Goal: Task Accomplishment & Management: Use online tool/utility

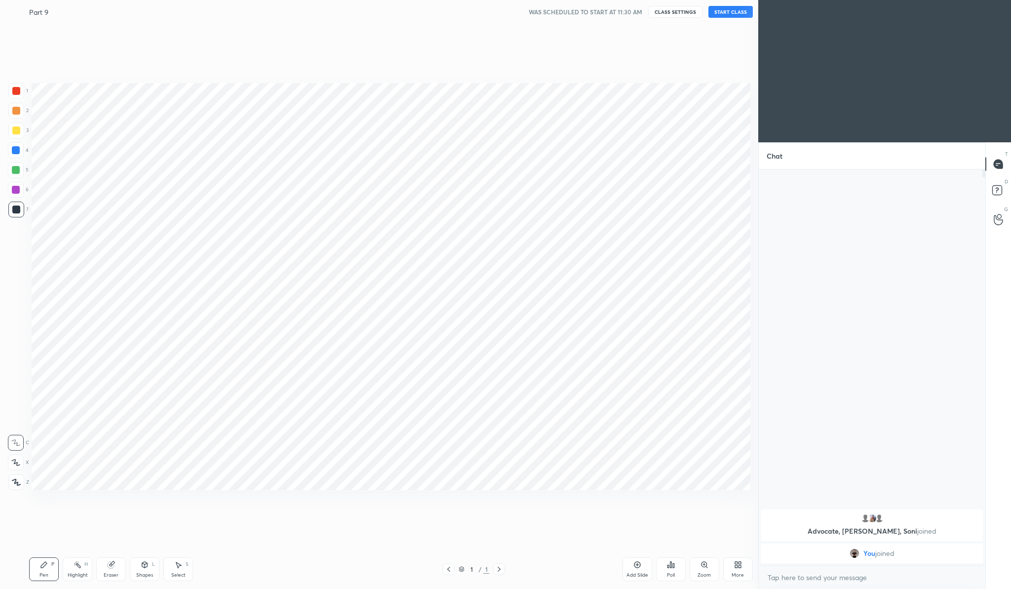
scroll to position [48851, 48657]
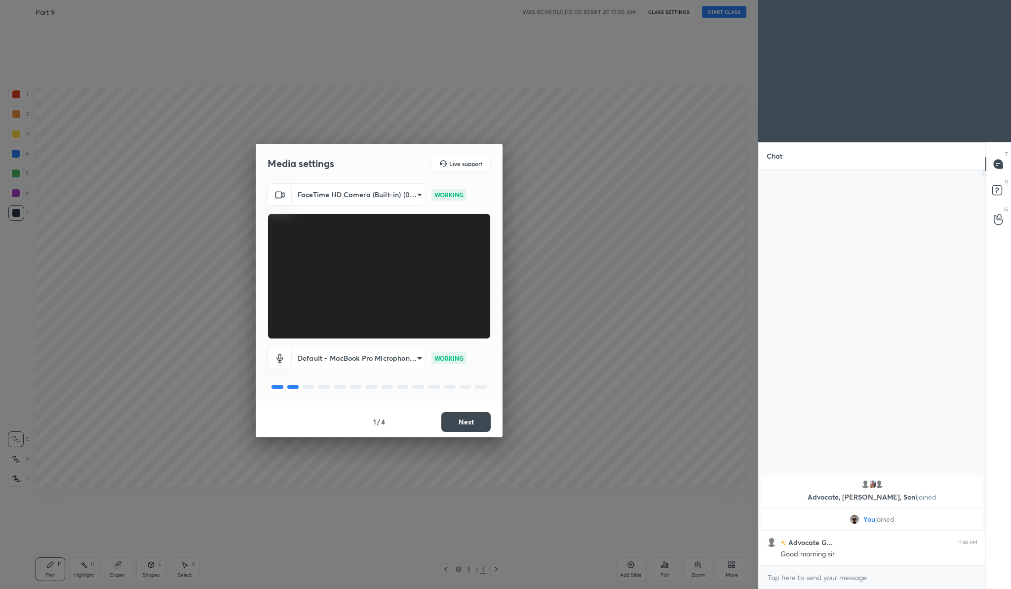
click at [473, 415] on button "Next" at bounding box center [465, 422] width 49 height 20
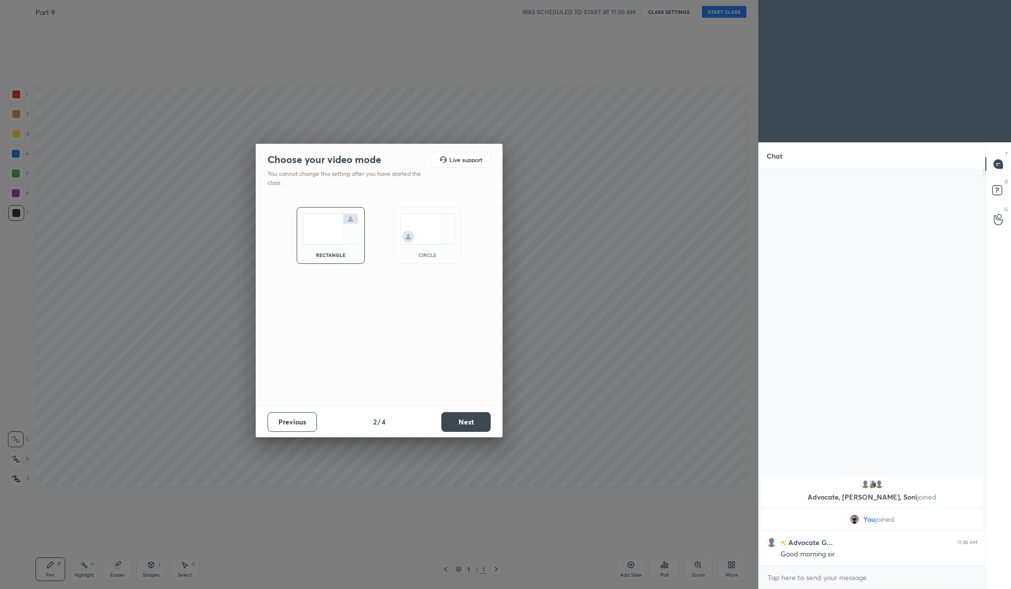
click at [473, 415] on button "Next" at bounding box center [465, 422] width 49 height 20
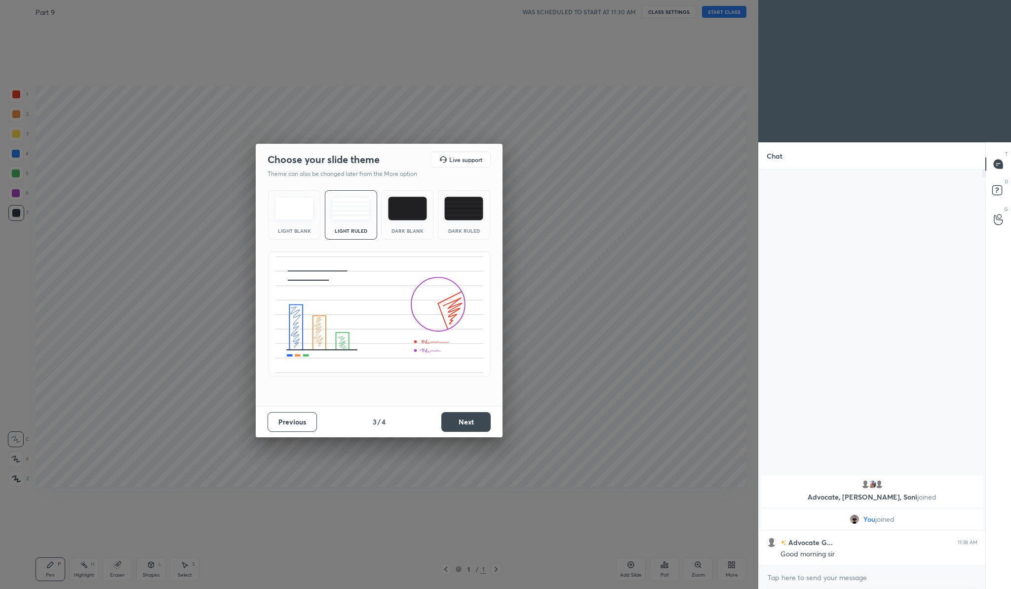
click at [473, 415] on button "Next" at bounding box center [465, 422] width 49 height 20
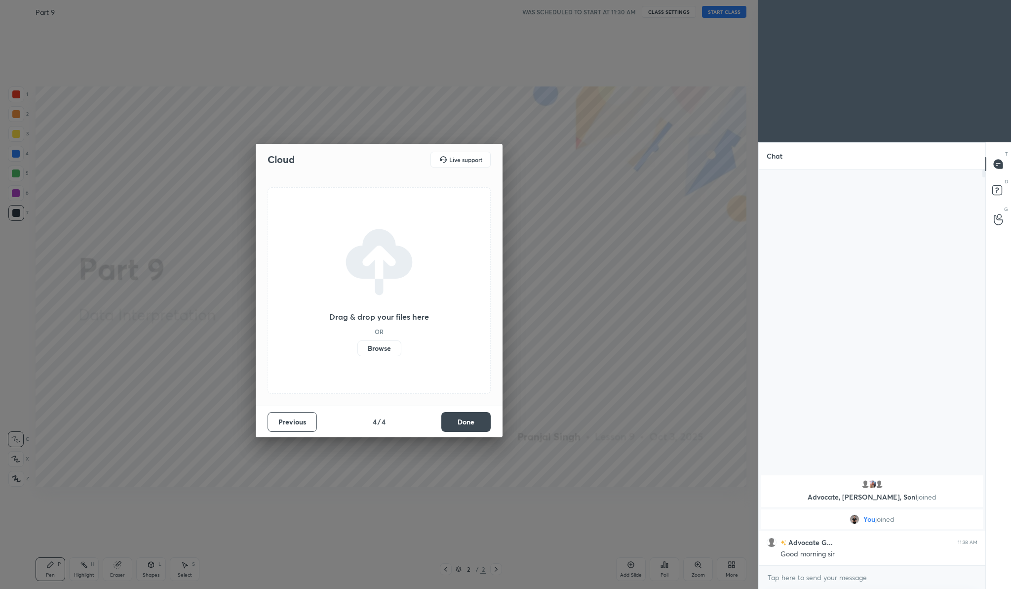
click at [388, 340] on label "Browse" at bounding box center [379, 348] width 44 height 16
click at [357, 340] on input "Browse" at bounding box center [357, 348] width 0 height 16
click at [482, 424] on div "Previous 4 / 4 Done" at bounding box center [379, 421] width 247 height 32
click at [482, 424] on button "Done" at bounding box center [465, 422] width 49 height 20
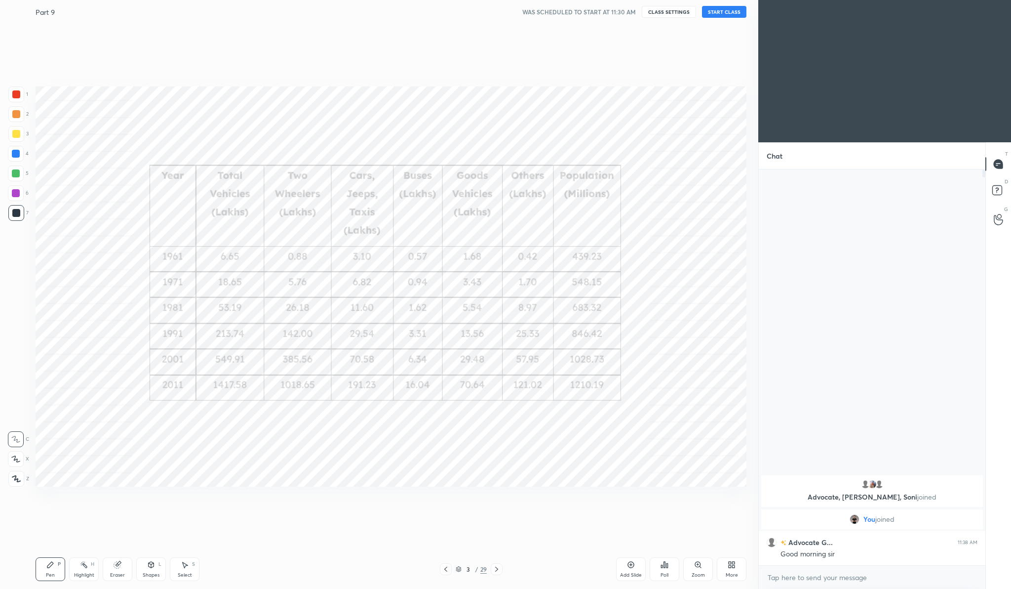
click at [731, 16] on button "START CLASS" at bounding box center [724, 12] width 44 height 12
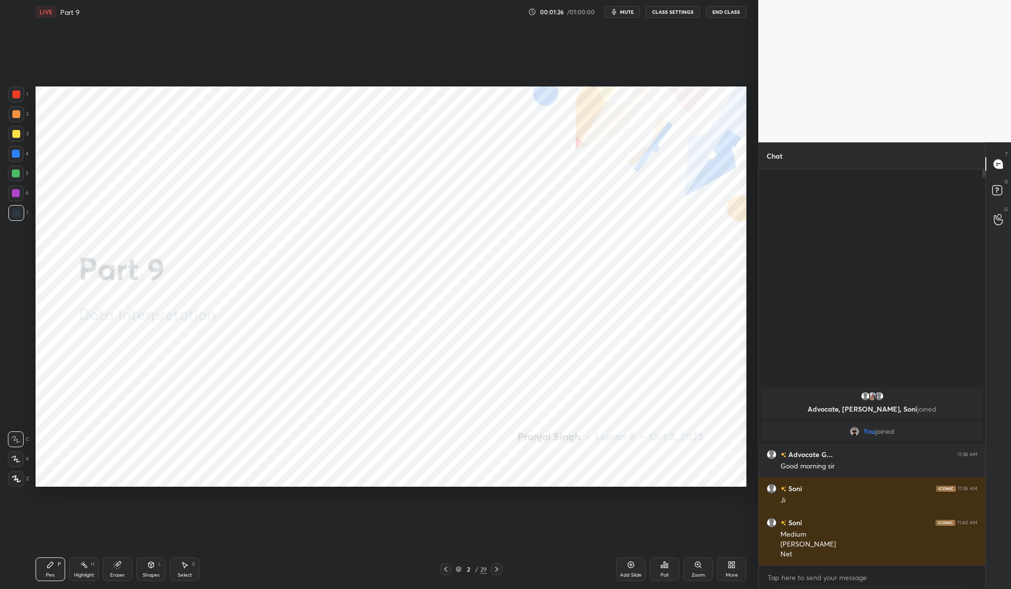
click at [15, 98] on div at bounding box center [16, 94] width 16 height 16
click at [23, 475] on div "Z" at bounding box center [18, 479] width 21 height 16
click at [21, 476] on div at bounding box center [16, 479] width 16 height 16
click at [734, 12] on button "End Class" at bounding box center [726, 12] width 40 height 12
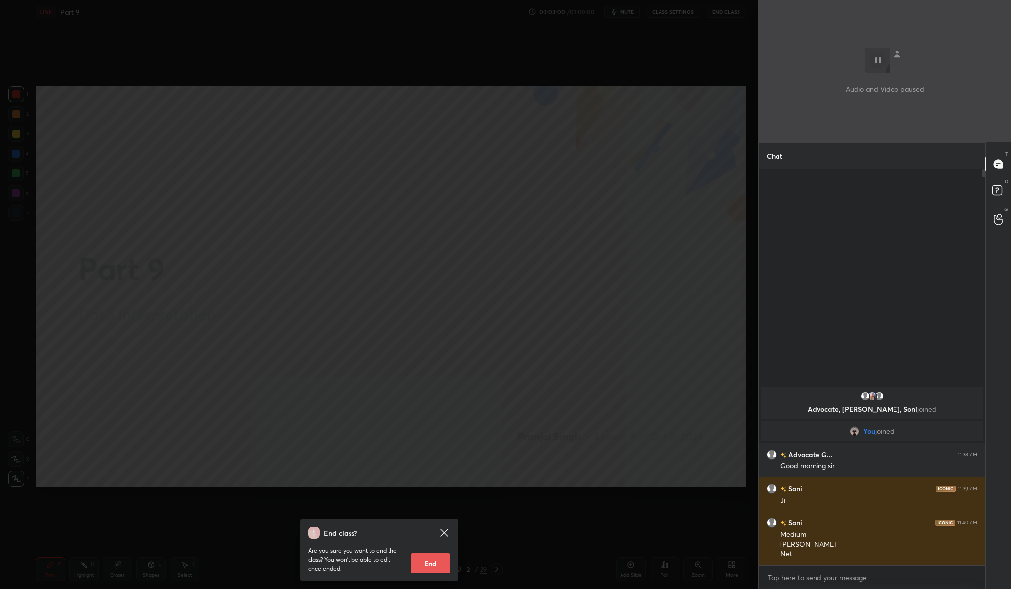
click at [444, 532] on icon at bounding box center [443, 531] width 7 height 7
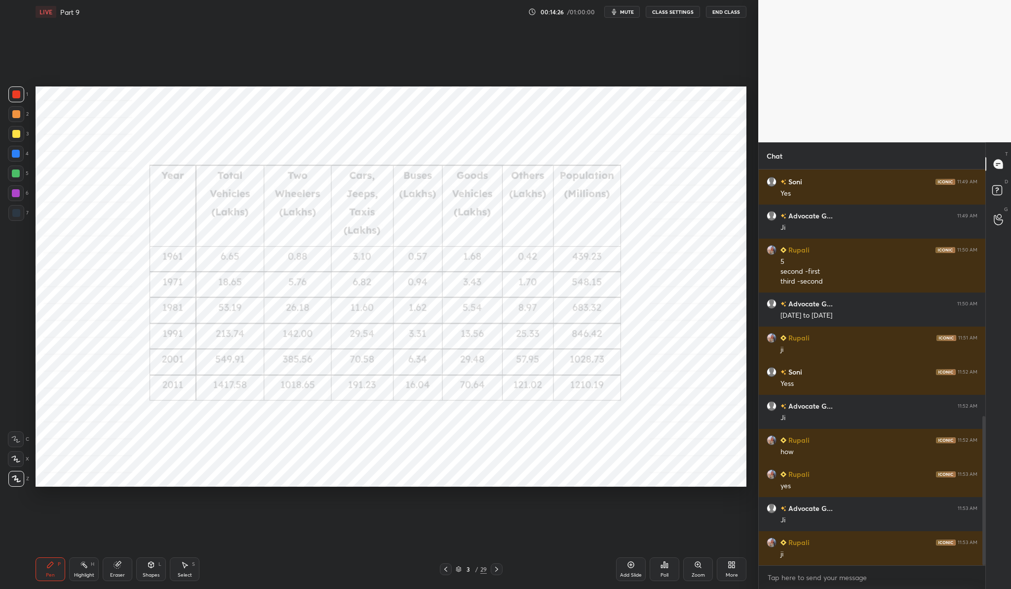
scroll to position [689, 0]
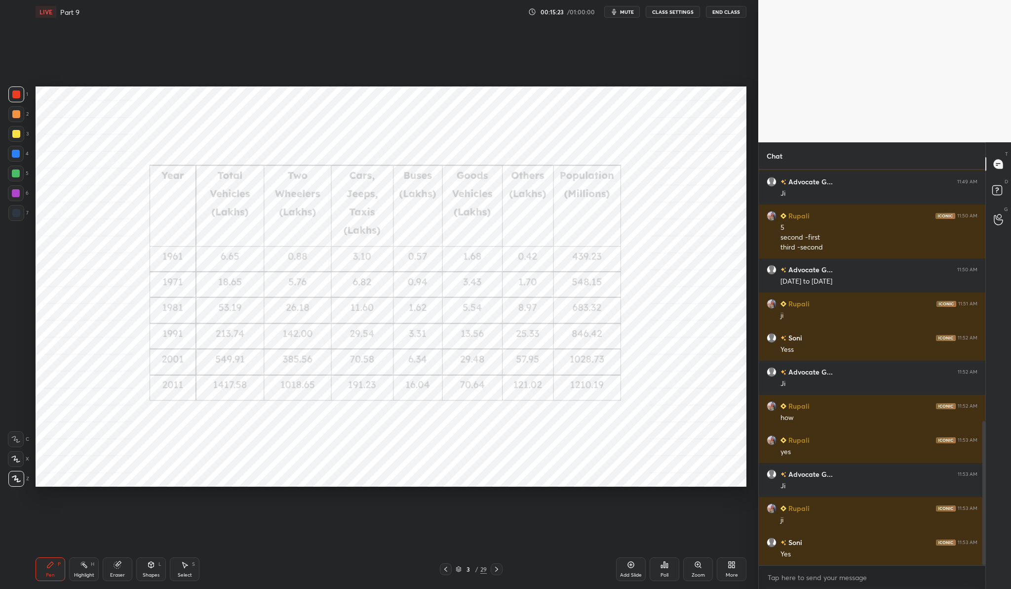
drag, startPoint x: 147, startPoint y: 562, endPoint x: 146, endPoint y: 567, distance: 5.0
click at [146, 566] on div "Shapes L" at bounding box center [151, 569] width 30 height 24
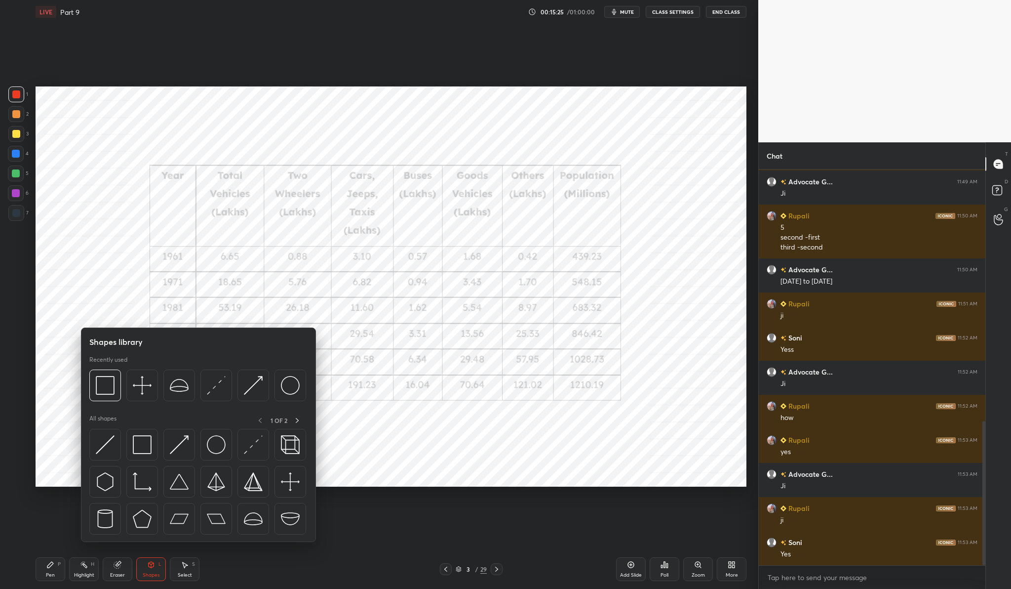
drag, startPoint x: 53, startPoint y: 566, endPoint x: 57, endPoint y: 571, distance: 6.0
click at [54, 567] on icon at bounding box center [50, 564] width 8 height 8
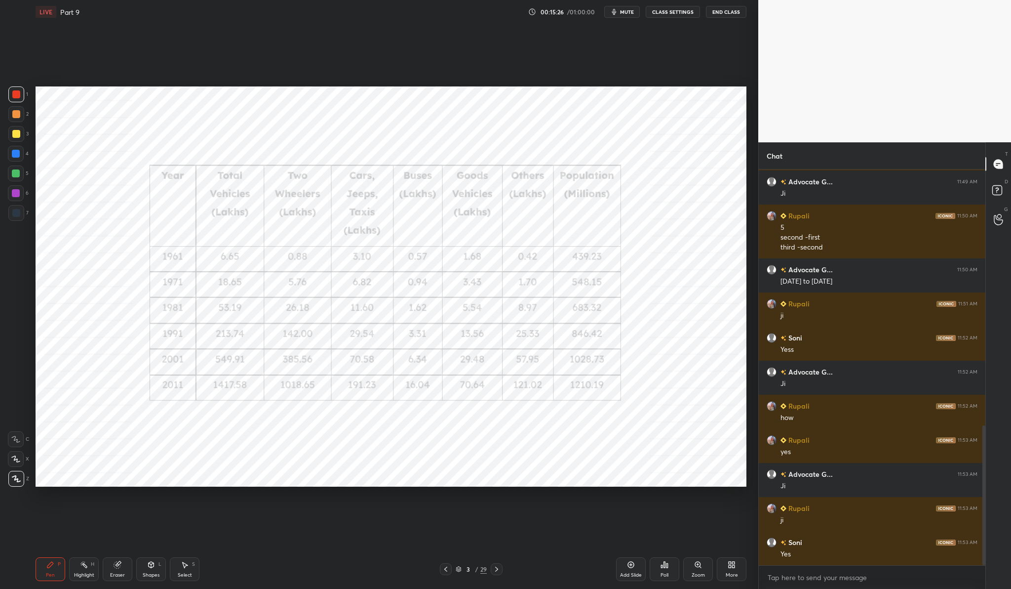
scroll to position [723, 0]
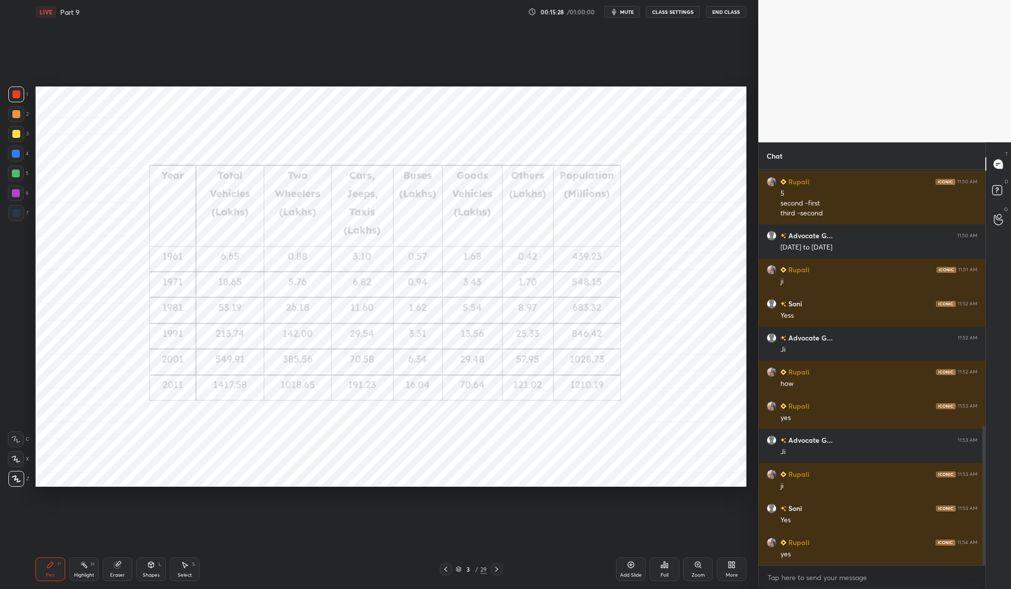
click at [110, 568] on div "Eraser" at bounding box center [118, 569] width 30 height 24
drag, startPoint x: 132, startPoint y: 551, endPoint x: 136, endPoint y: 557, distance: 7.3
click at [135, 548] on div "LIVE Part 9 00:15:33 / 01:00:00 mute CLASS SETTINGS End Class Setting up your l…" at bounding box center [391, 294] width 719 height 589
click at [111, 578] on div "Eraser" at bounding box center [118, 569] width 30 height 24
click at [118, 563] on icon at bounding box center [117, 564] width 6 height 6
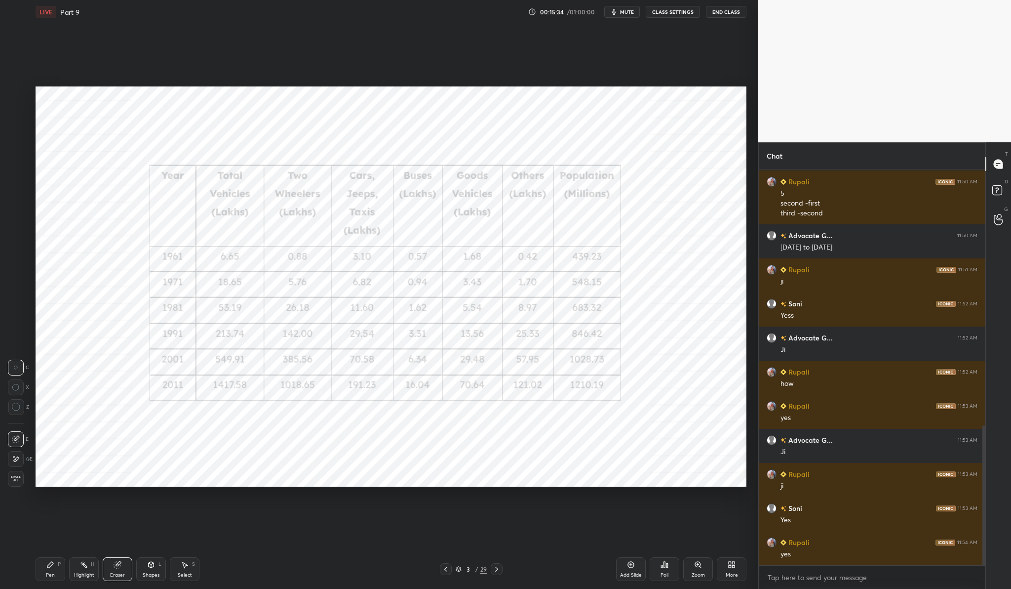
click at [118, 563] on icon at bounding box center [117, 564] width 6 height 6
click at [18, 400] on div "C X Z" at bounding box center [18, 392] width 21 height 72
click at [18, 414] on div at bounding box center [16, 407] width 16 height 16
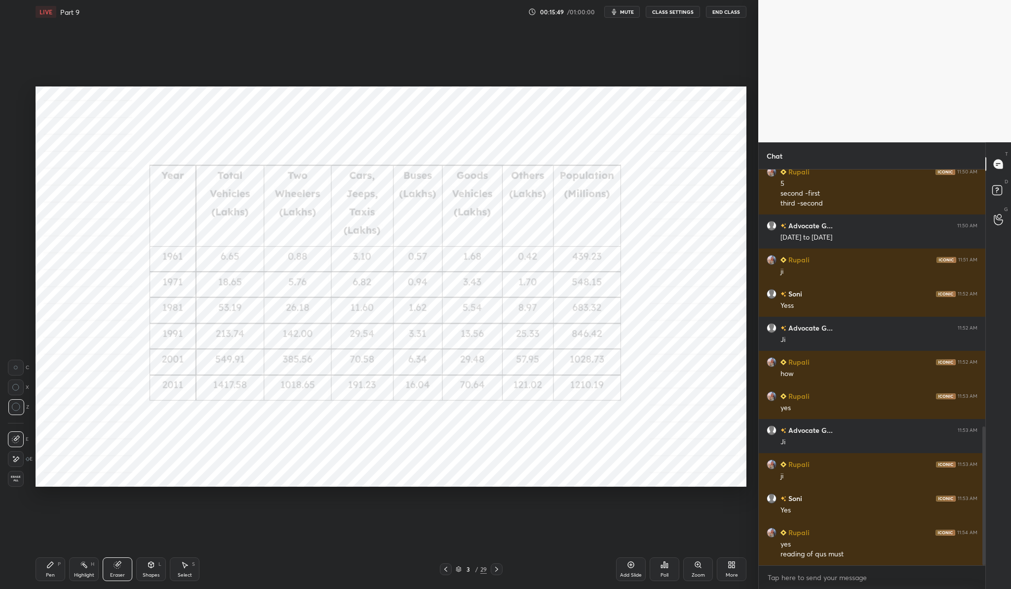
click at [17, 463] on div at bounding box center [16, 459] width 16 height 16
drag, startPoint x: 68, startPoint y: 558, endPoint x: 67, endPoint y: 574, distance: 16.3
click at [70, 559] on div "Pen P Highlight H Eraser Shapes L Select S 3 / 29 Add Slide Poll Zoom More" at bounding box center [391, 569] width 711 height 40
click at [49, 574] on div "Pen" at bounding box center [50, 574] width 9 height 5
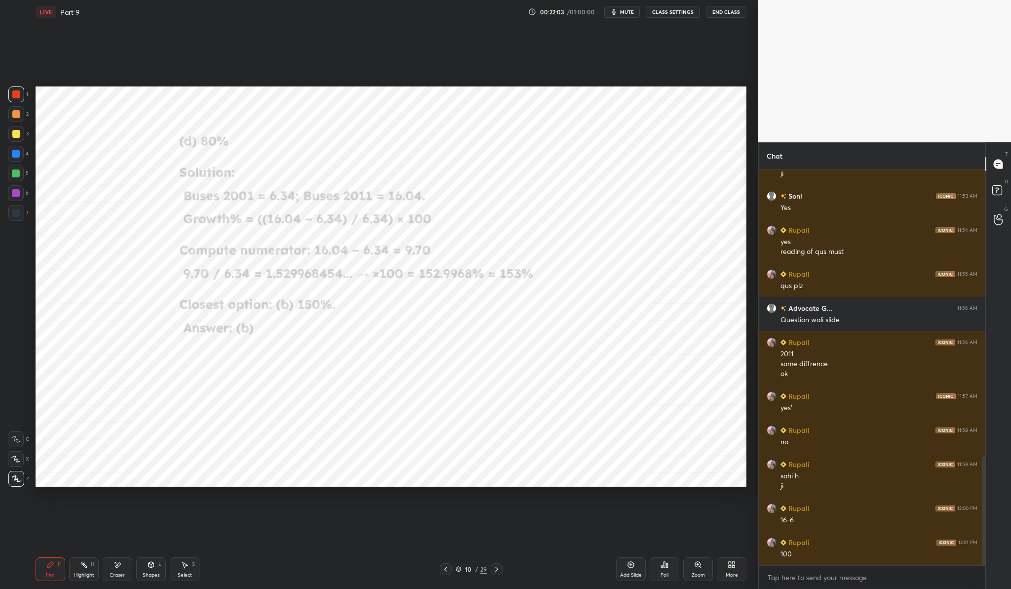
scroll to position [1045, 0]
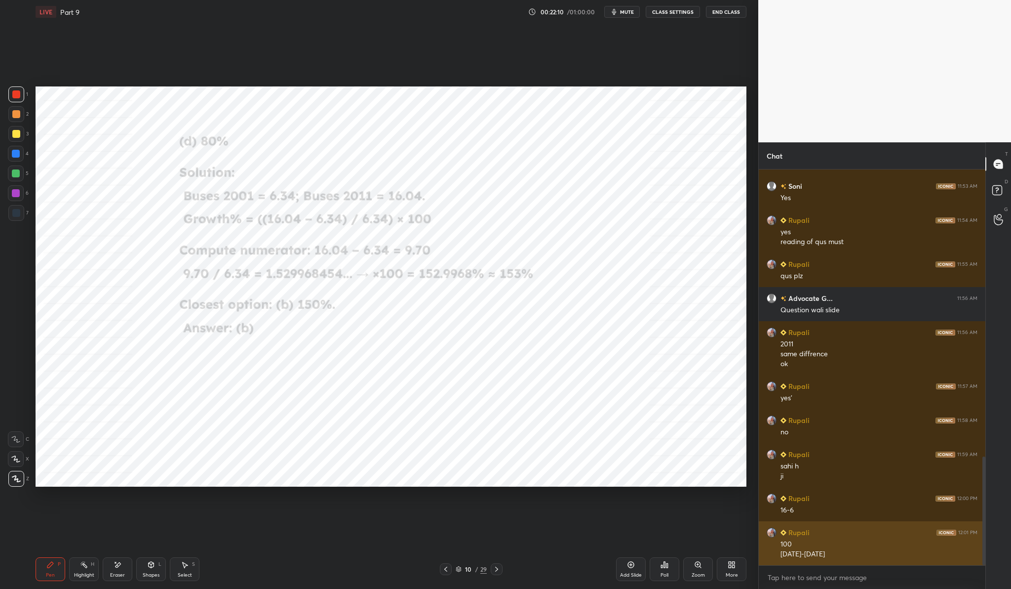
click at [802, 533] on h6 "Rupali" at bounding box center [798, 532] width 23 height 10
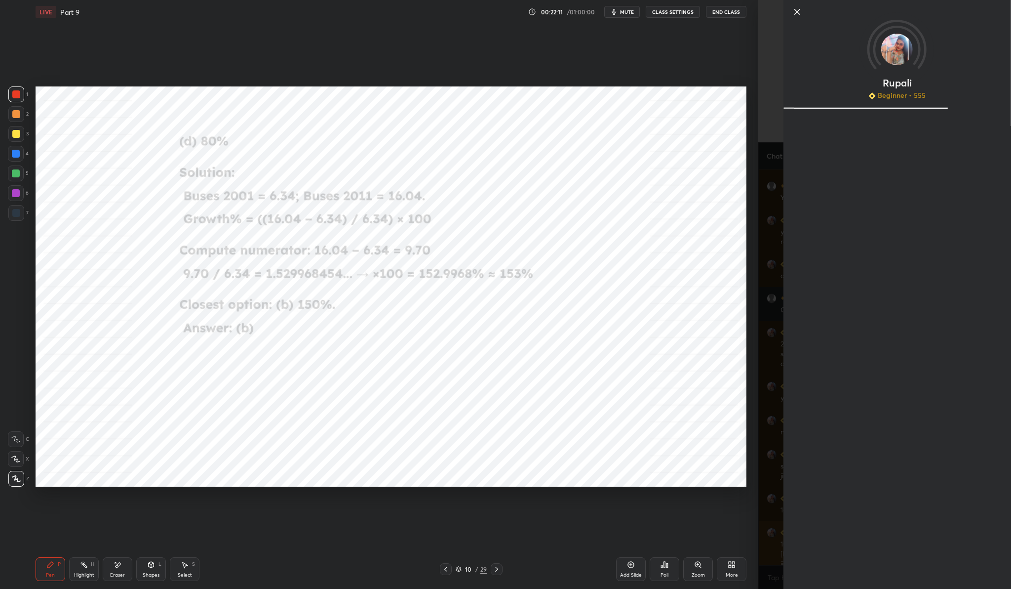
scroll to position [1055, 0]
click at [801, 9] on icon at bounding box center [797, 12] width 12 height 12
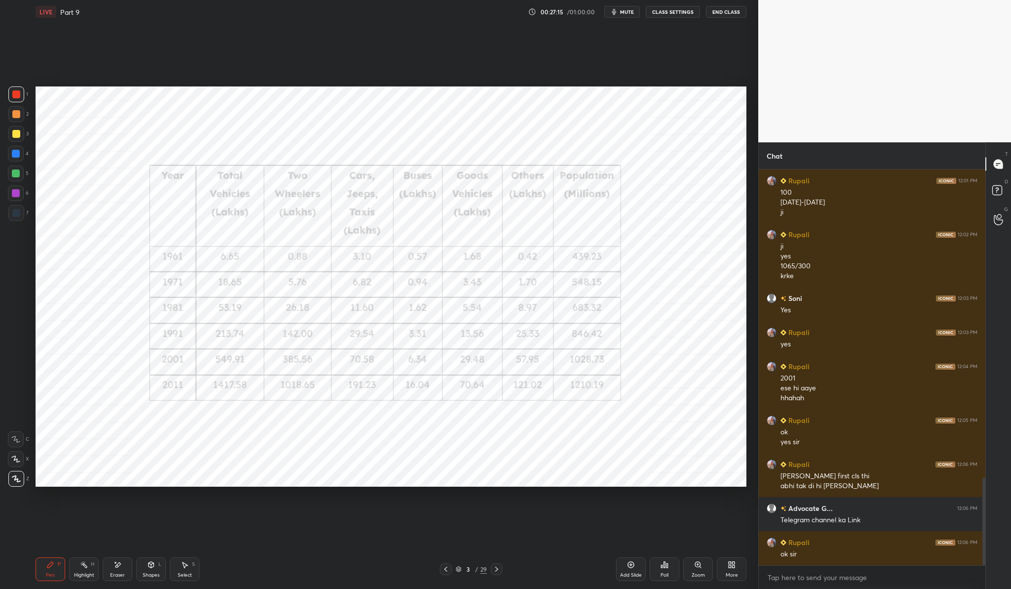
scroll to position [1407, 0]
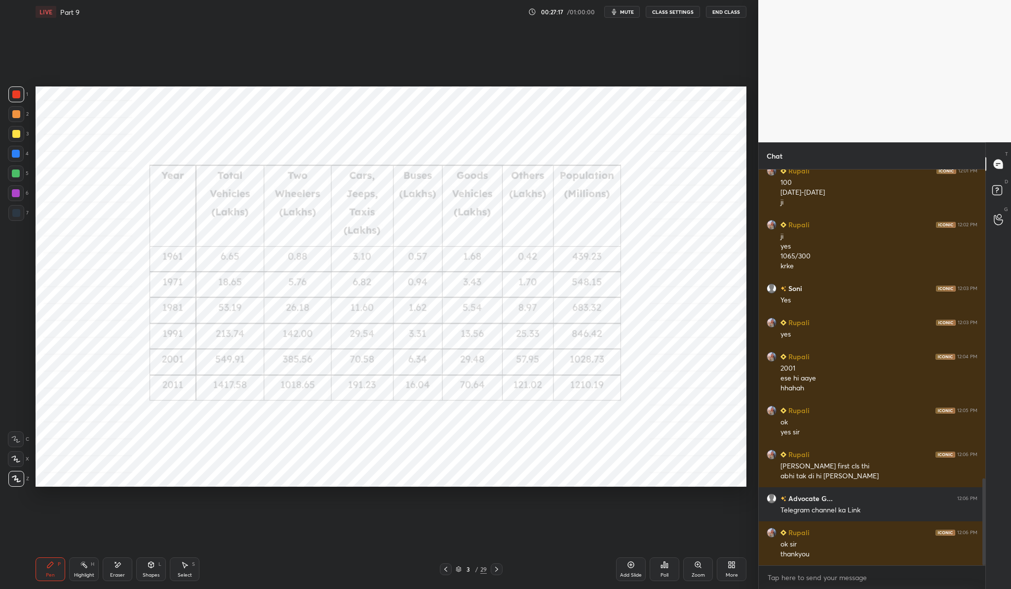
click at [725, 11] on button "End Class" at bounding box center [726, 12] width 40 height 12
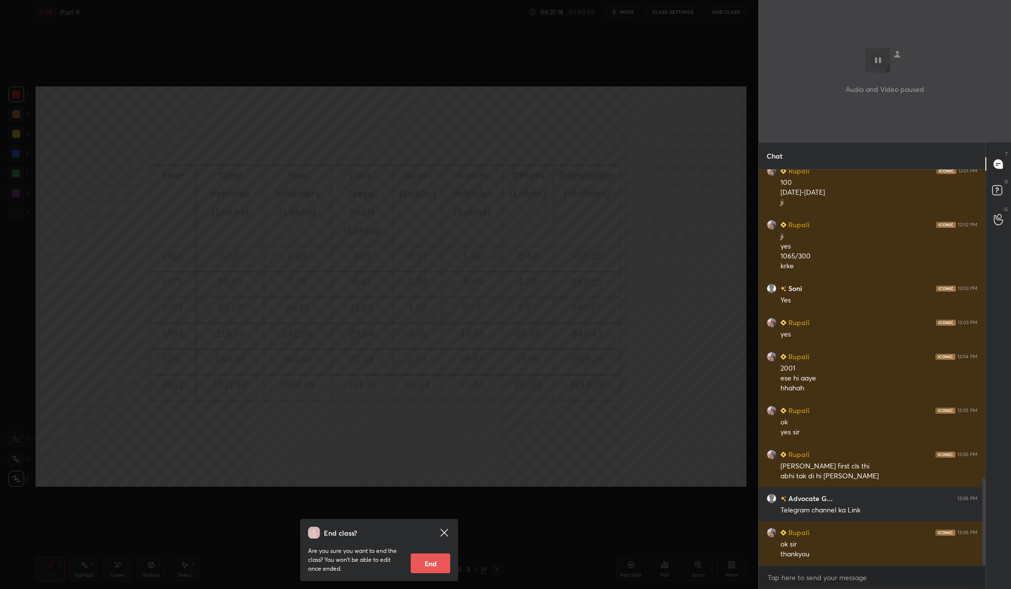
click at [433, 568] on button "End" at bounding box center [431, 563] width 40 height 20
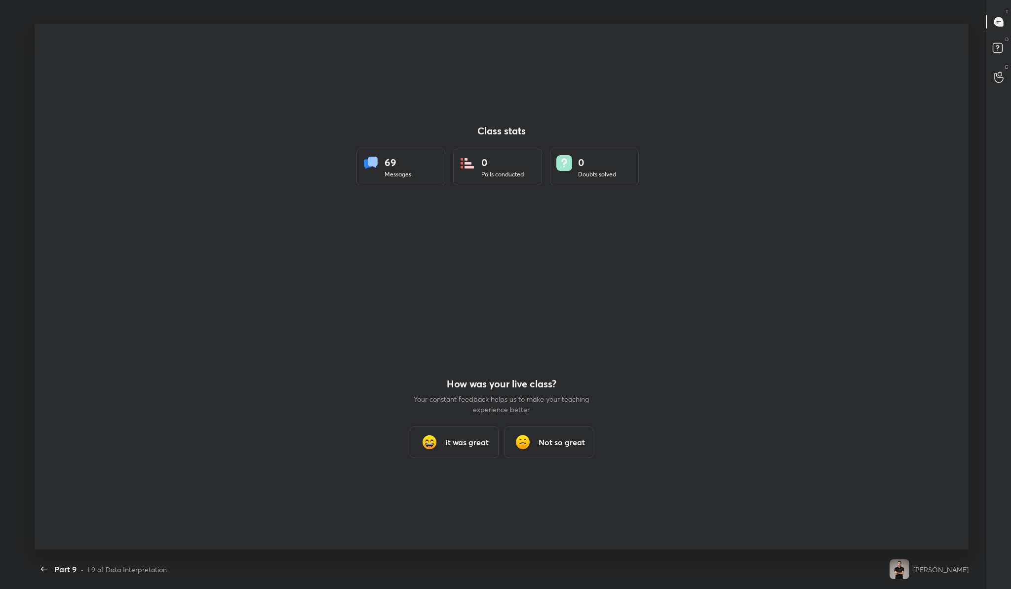
scroll to position [48851, 48373]
